Goal: Information Seeking & Learning: Learn about a topic

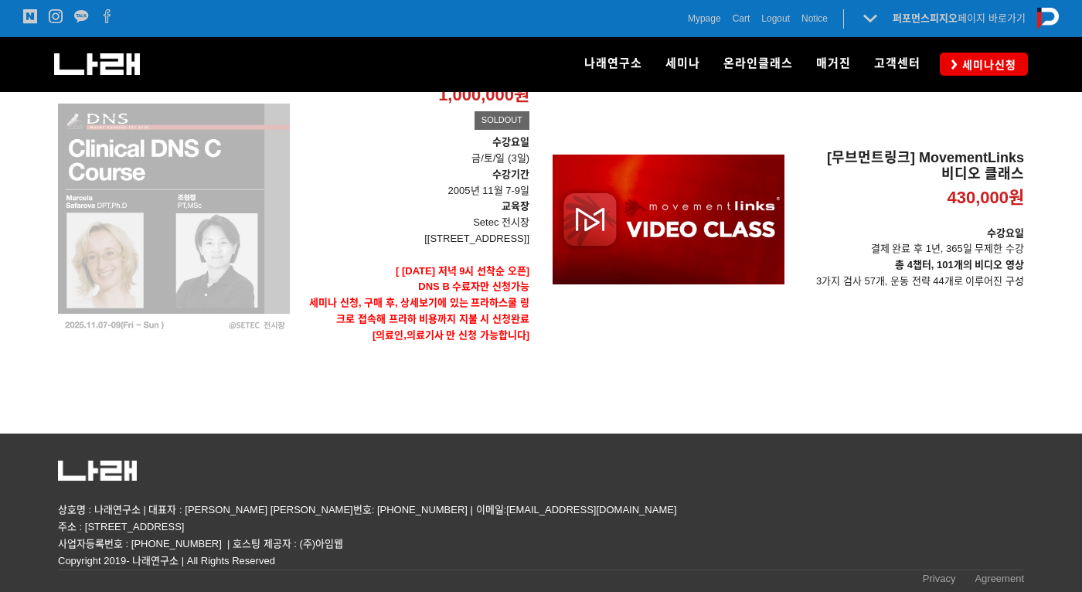
scroll to position [634, 0]
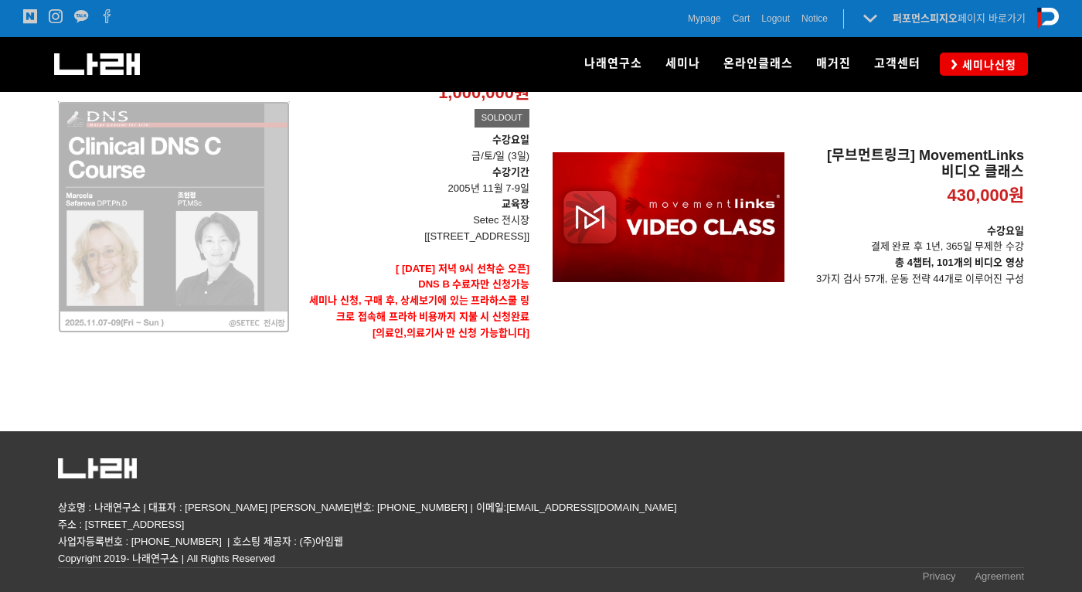
click at [264, 240] on div "[DNS 2025 - Clinical C Course] 1,000,000원 TIME SALE SOLDOUT" at bounding box center [174, 217] width 232 height 312
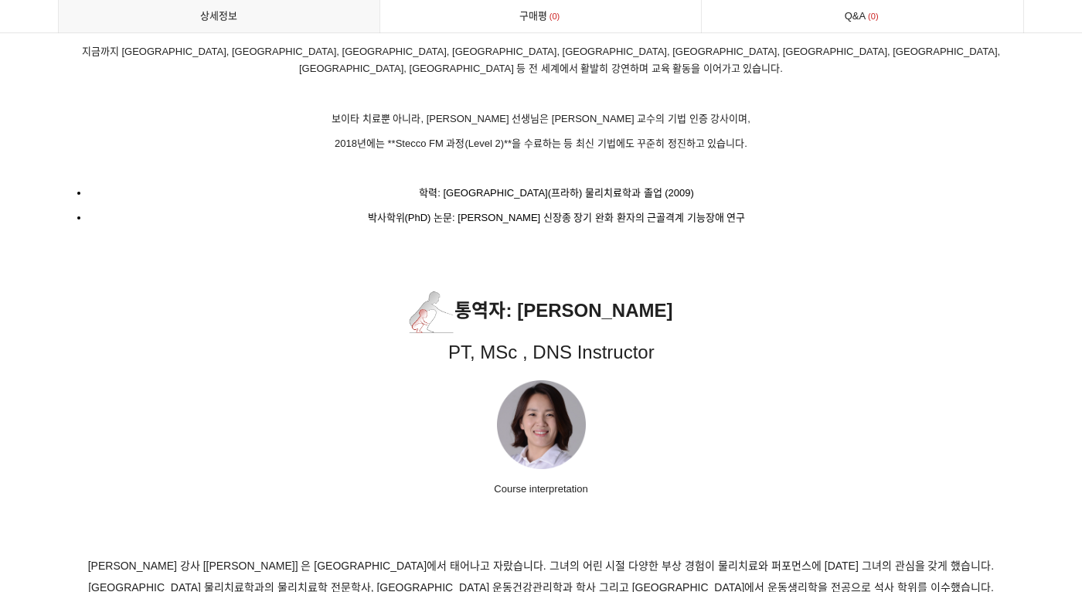
scroll to position [9199, 0]
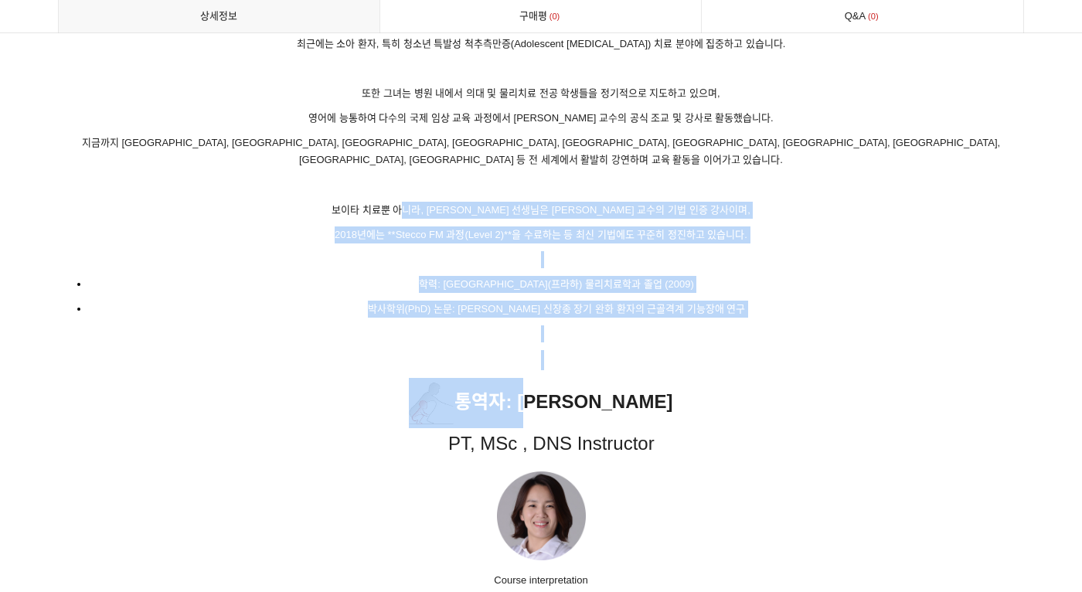
drag, startPoint x: 437, startPoint y: 172, endPoint x: 539, endPoint y: 351, distance: 205.7
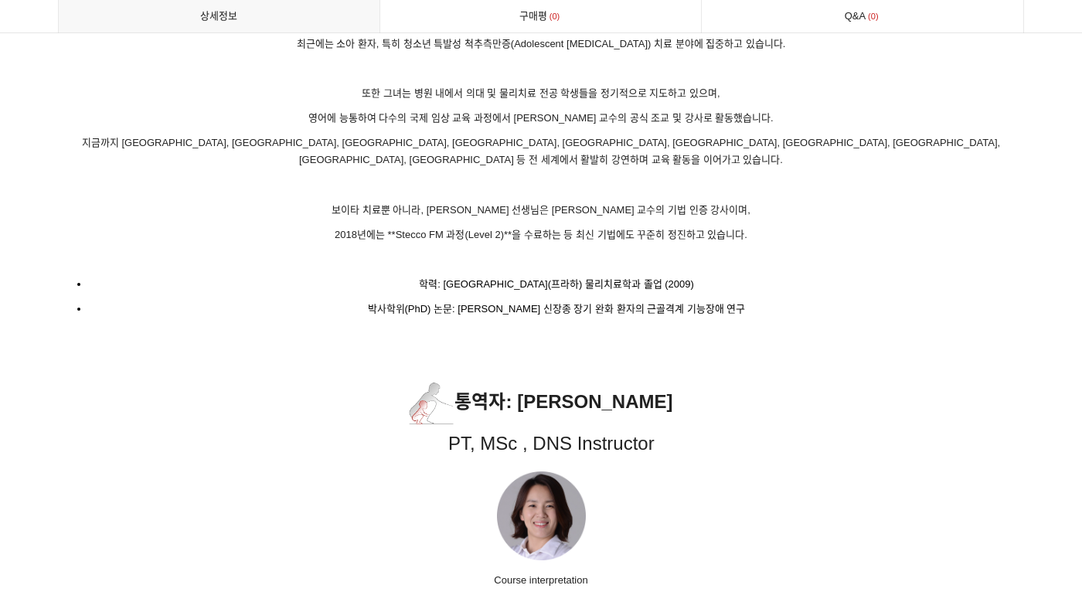
drag, startPoint x: 539, startPoint y: 351, endPoint x: 808, endPoint y: 335, distance: 269.5
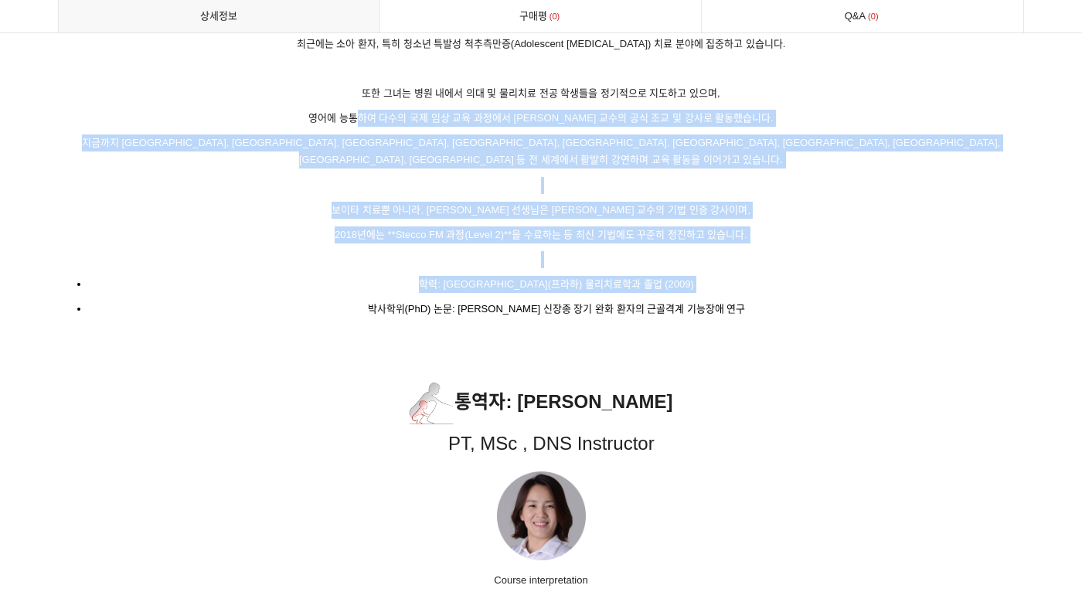
drag, startPoint x: 501, startPoint y: 175, endPoint x: 673, endPoint y: 270, distance: 196.9
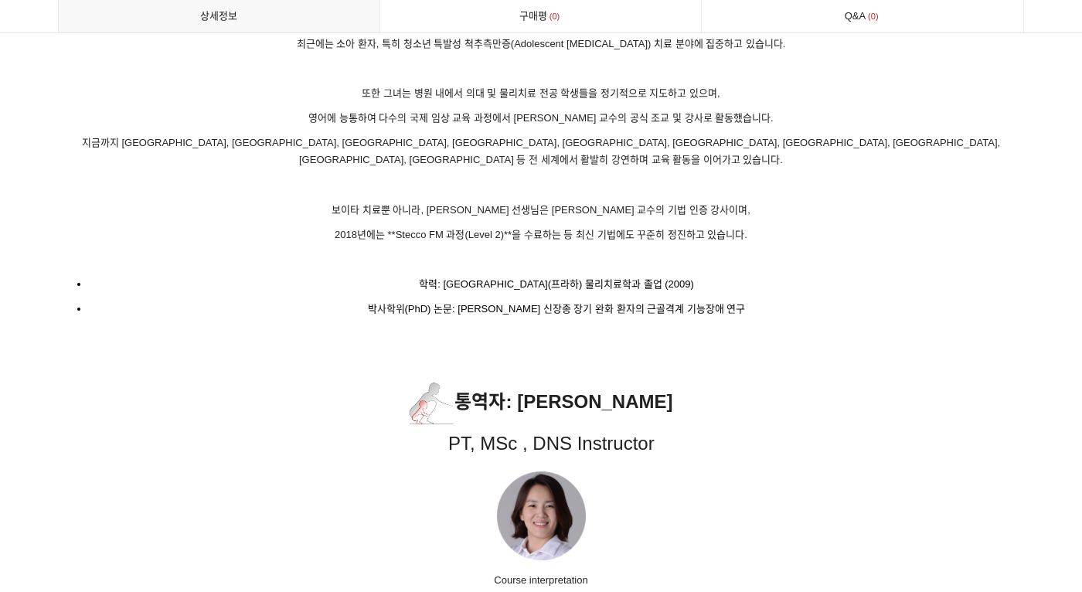
drag, startPoint x: 673, startPoint y: 270, endPoint x: 709, endPoint y: 289, distance: 40.5
click at [707, 325] on p at bounding box center [541, 333] width 966 height 17
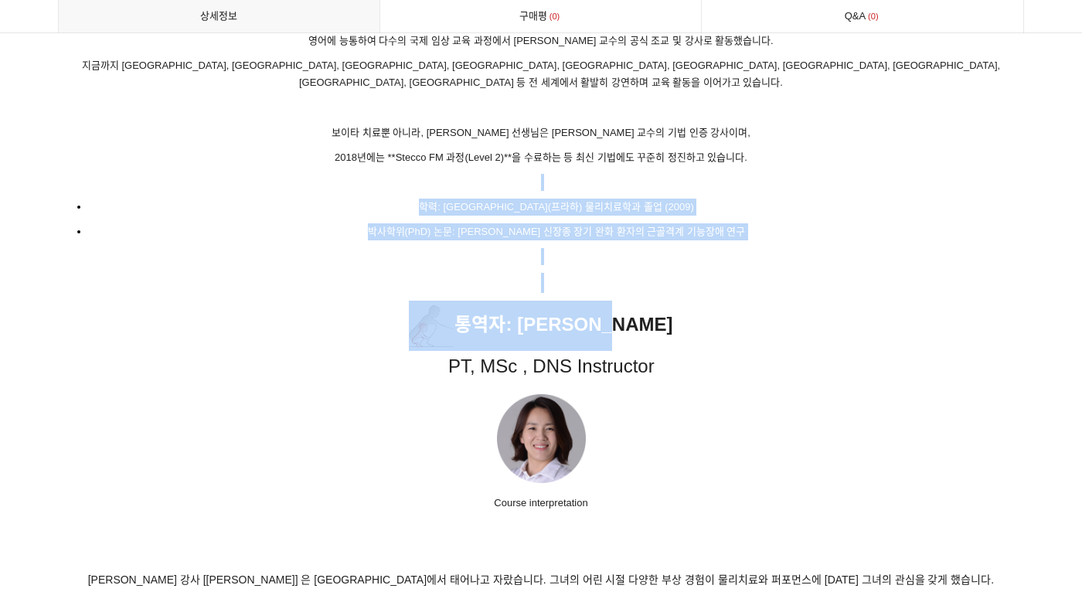
drag, startPoint x: 549, startPoint y: 133, endPoint x: 609, endPoint y: 285, distance: 163.8
click at [609, 314] on span ": [PERSON_NAME]" at bounding box center [589, 324] width 167 height 21
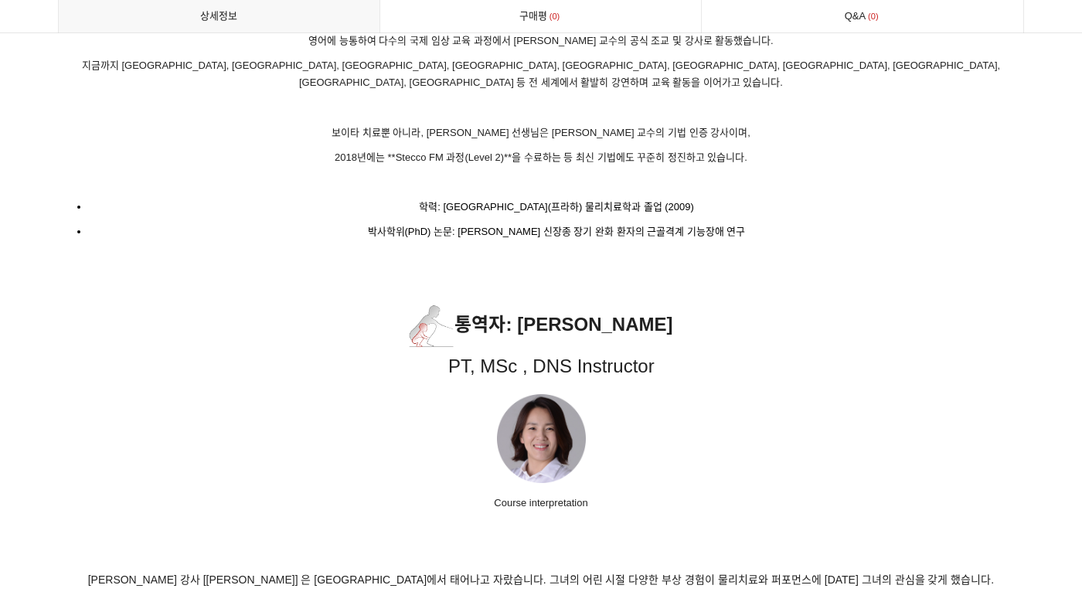
click at [748, 301] on p "통역자 : [PERSON_NAME] PT, MSc , DNS Instructor" at bounding box center [541, 342] width 966 height 82
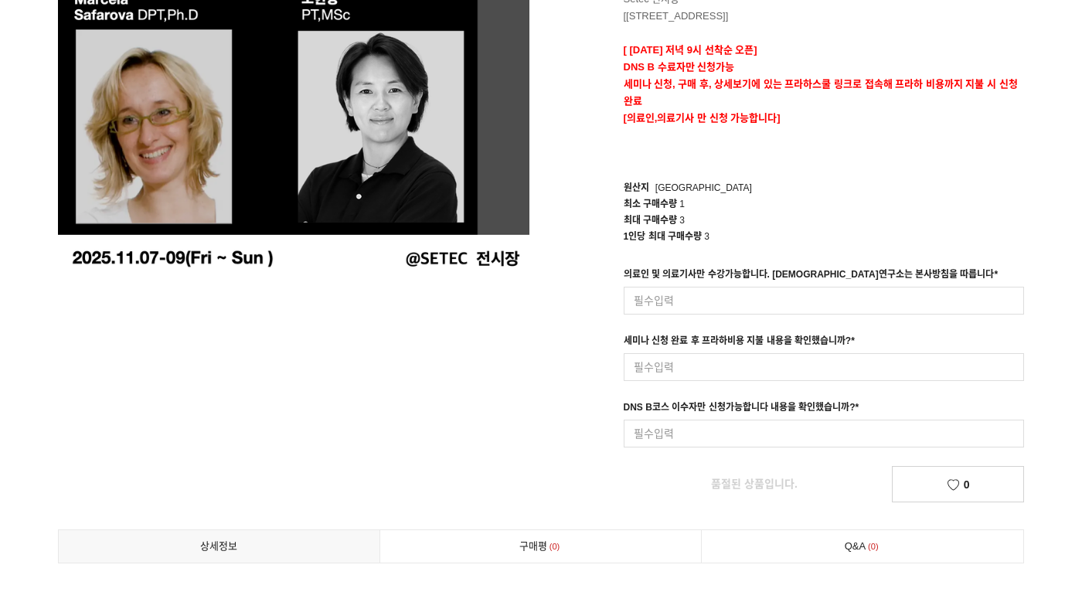
scroll to position [0, 0]
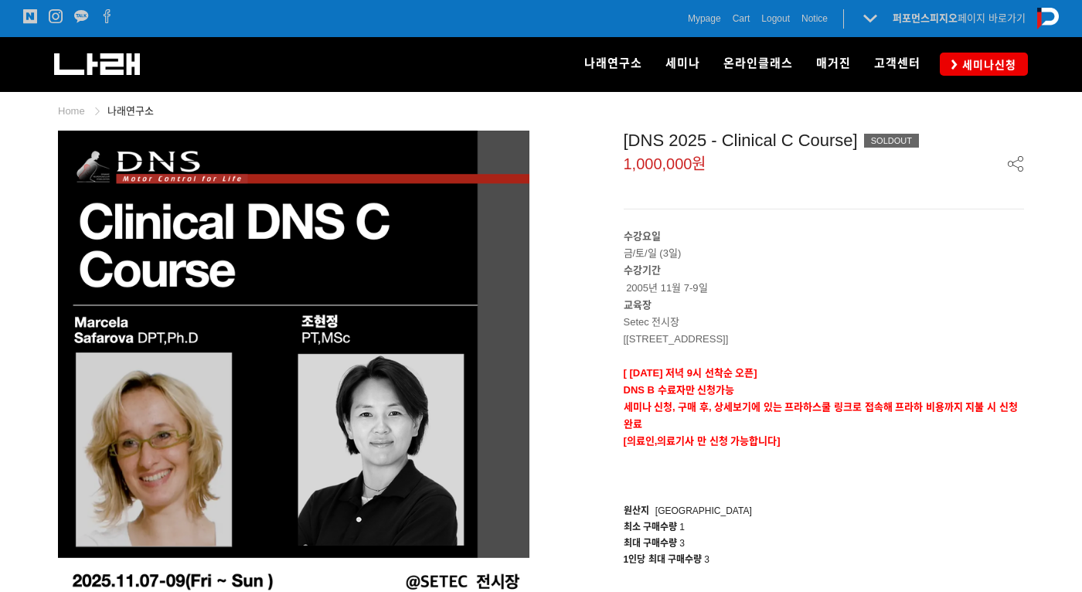
drag, startPoint x: 782, startPoint y: 404, endPoint x: 469, endPoint y: 22, distance: 493.8
